Goal: Check status: Check status

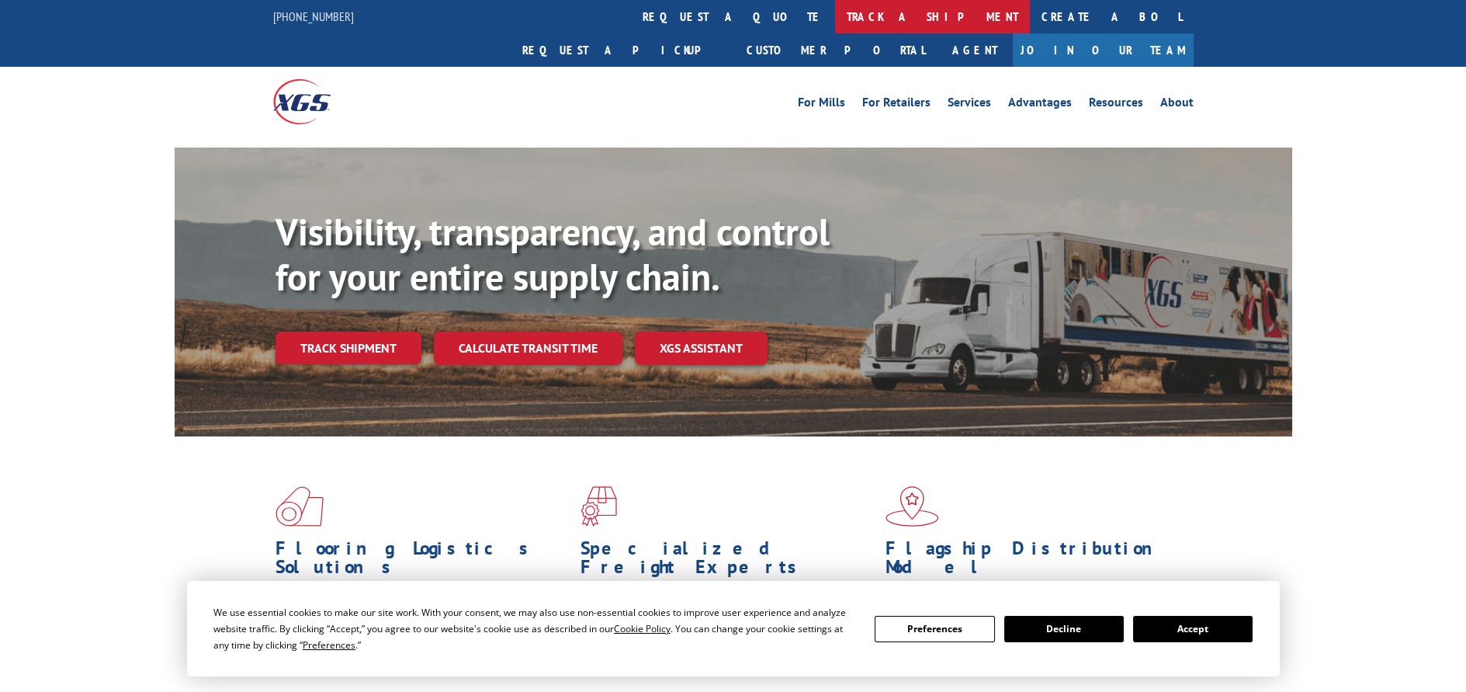
click at [835, 12] on link "track a shipment" at bounding box center [932, 16] width 195 height 33
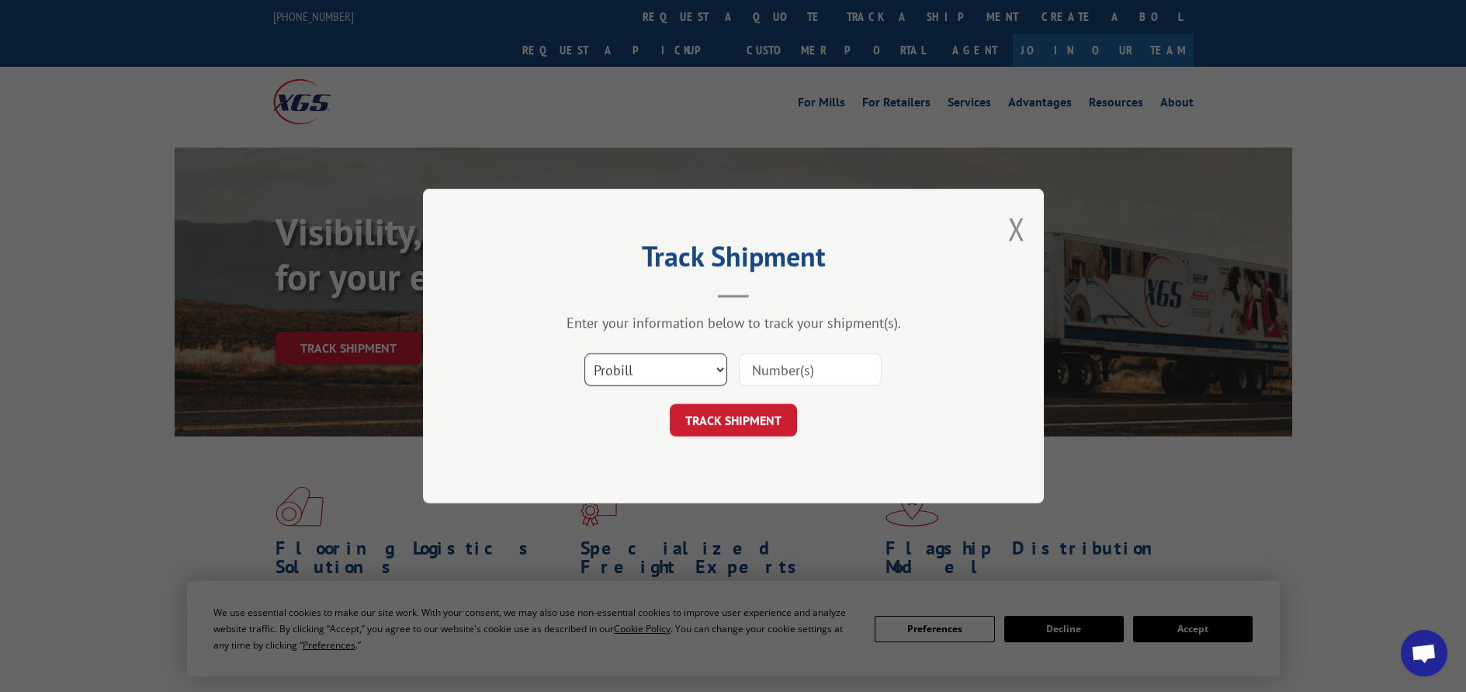
click at [709, 366] on select "Select category... Probill BOL PO" at bounding box center [655, 369] width 143 height 33
select select "po"
click at [584, 353] on select "Select category... Probill BOL PO" at bounding box center [655, 369] width 143 height 33
click at [757, 363] on input at bounding box center [810, 369] width 143 height 33
paste input "12529467"
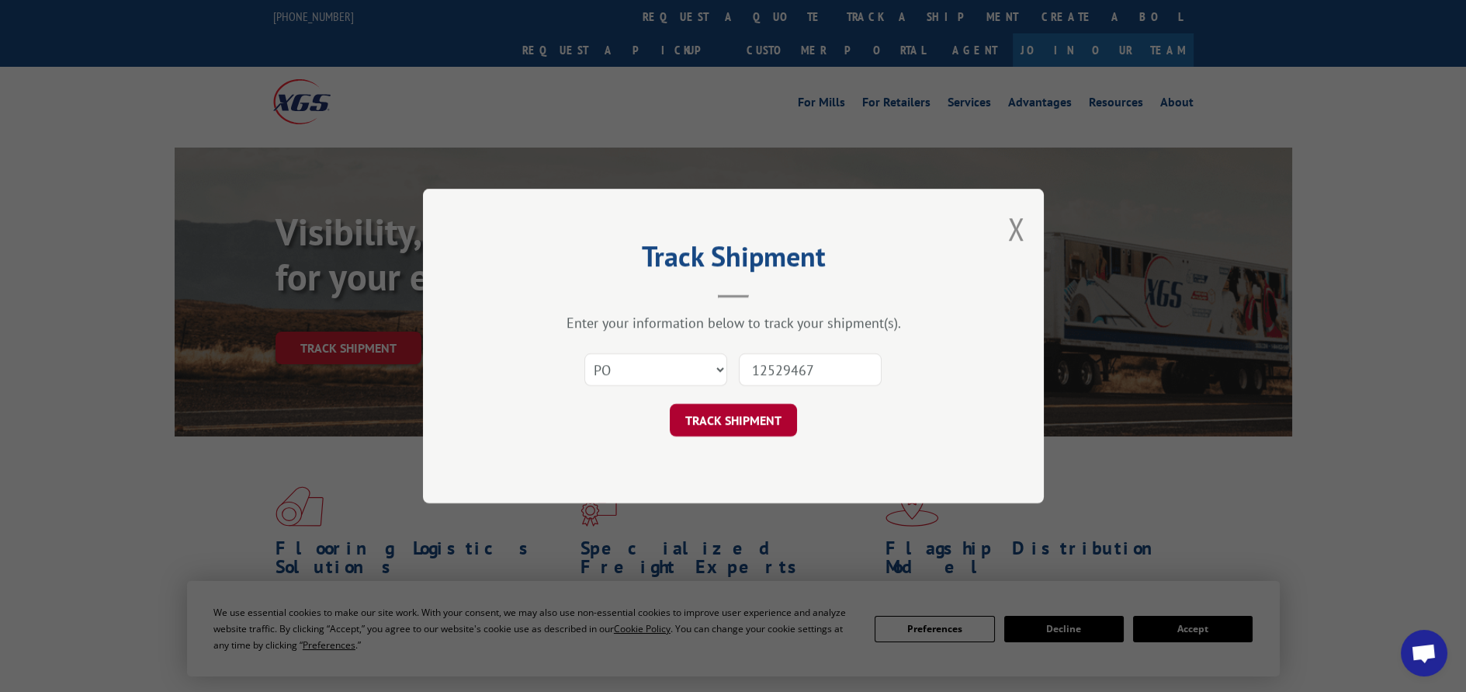
type input "12529467"
click at [757, 416] on button "TRACK SHIPMENT" at bounding box center [733, 420] width 127 height 33
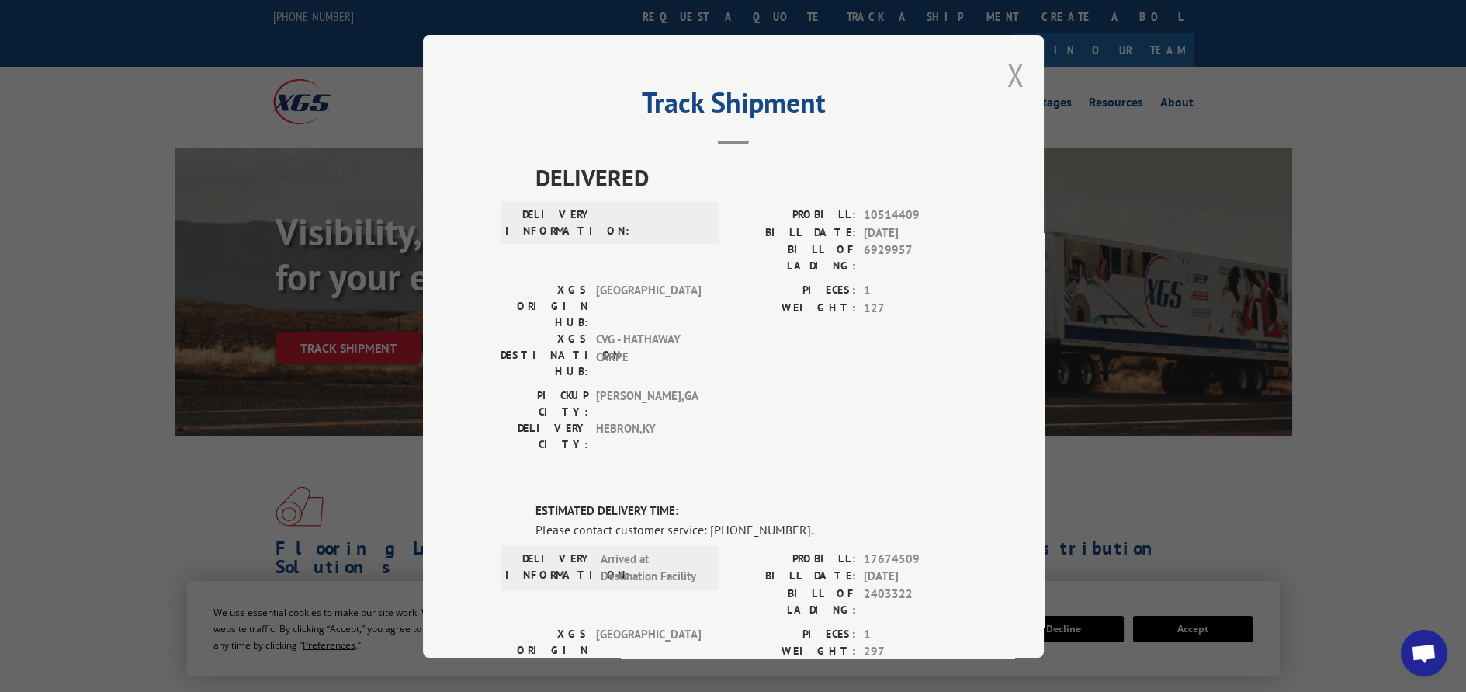
click at [1011, 77] on button "Close modal" at bounding box center [1015, 74] width 17 height 41
